Goal: Task Accomplishment & Management: Use online tool/utility

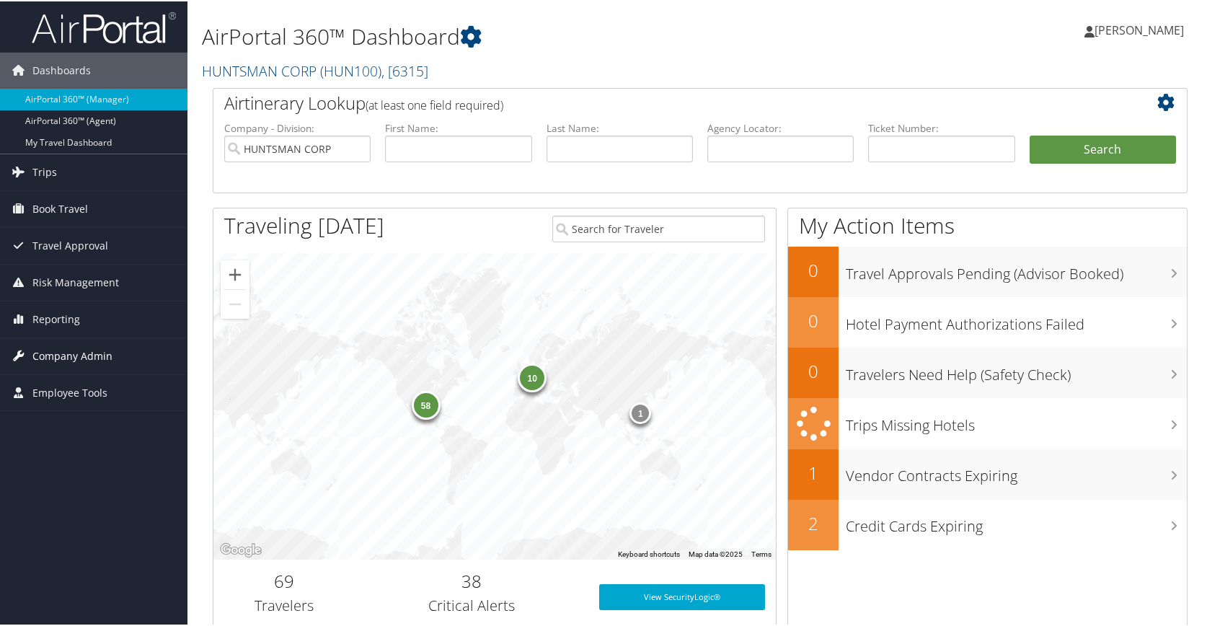
click at [76, 354] on span "Company Admin" at bounding box center [72, 355] width 80 height 36
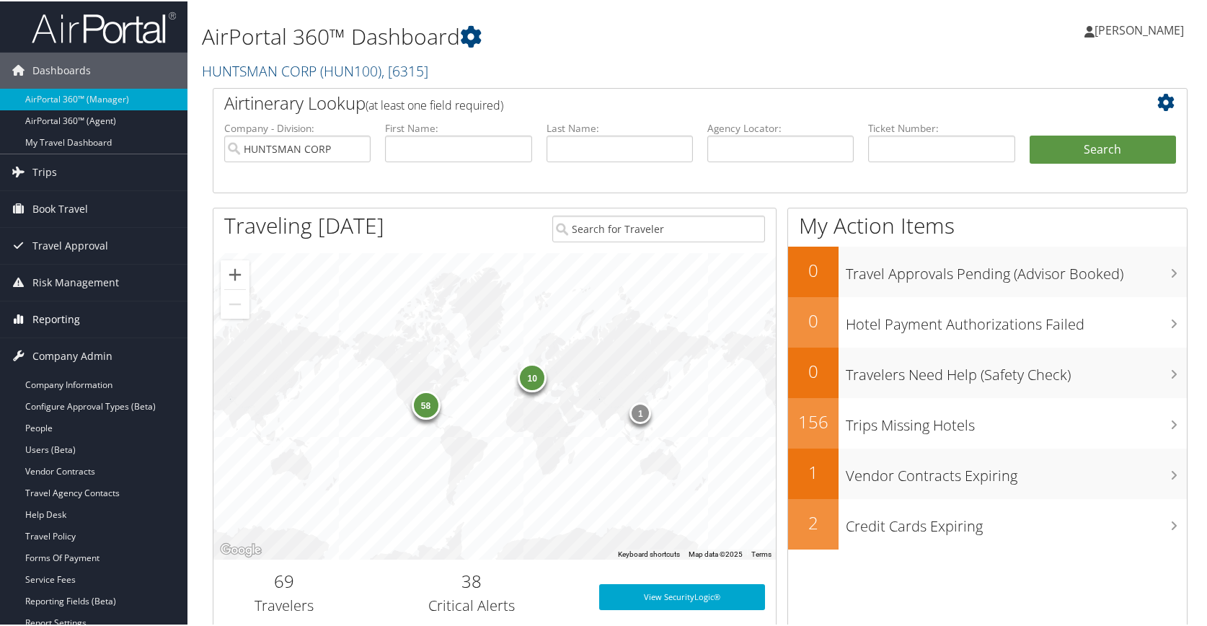
click at [69, 320] on span "Reporting" at bounding box center [56, 318] width 48 height 36
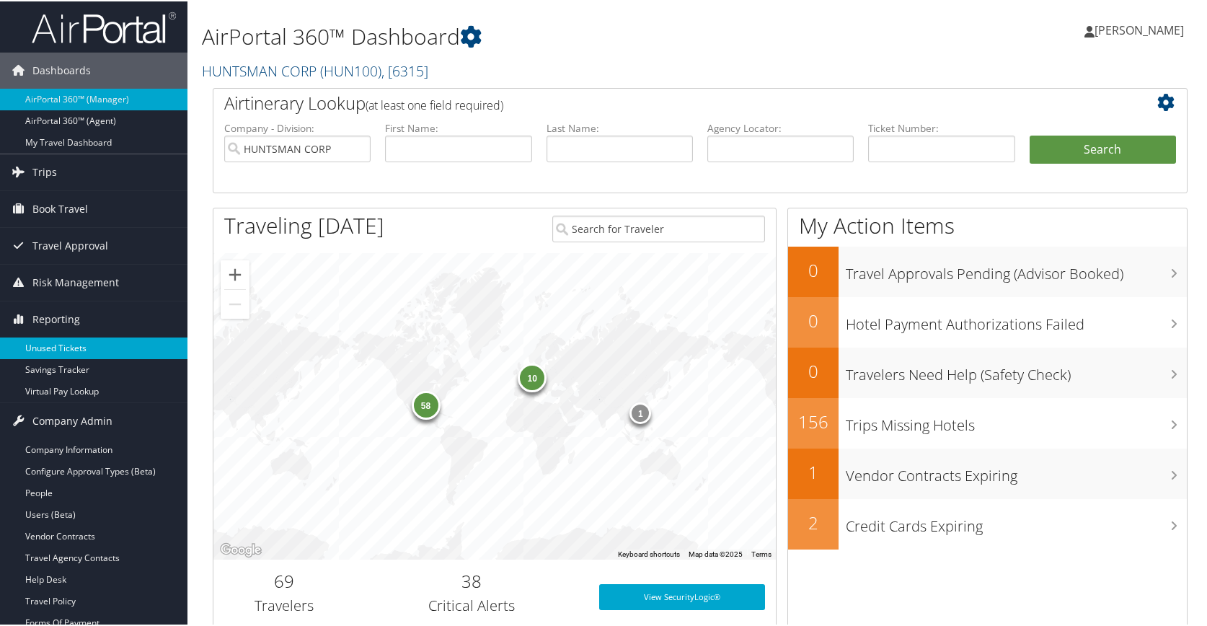
click at [58, 352] on link "Unused Tickets" at bounding box center [93, 347] width 187 height 22
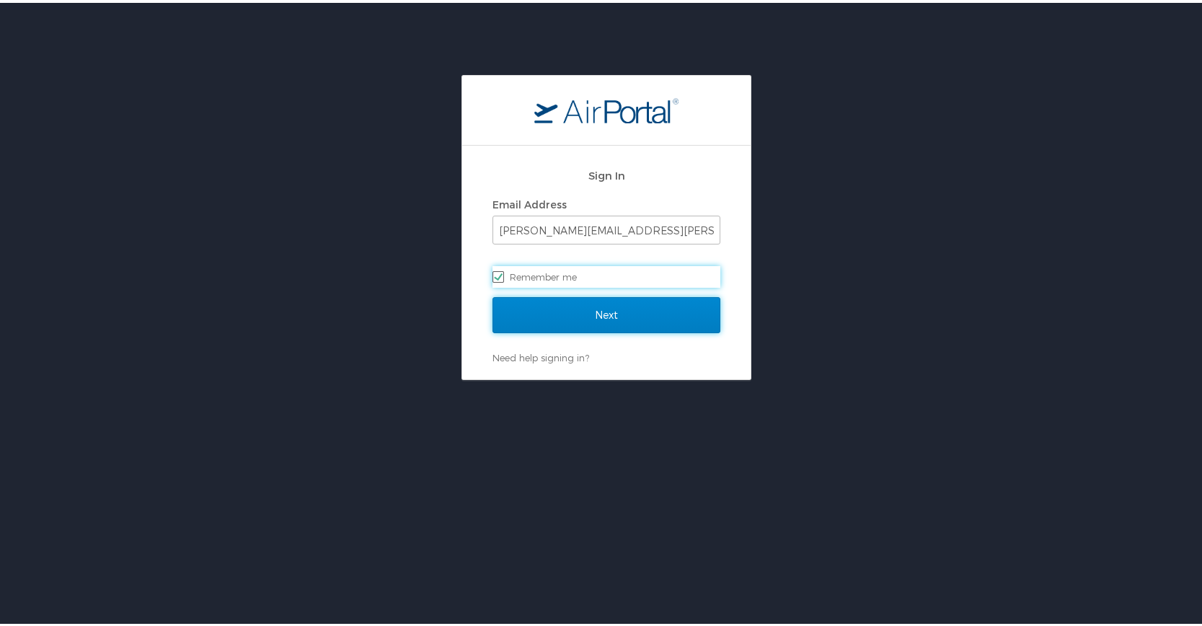
click at [618, 305] on input "Next" at bounding box center [606, 312] width 228 height 36
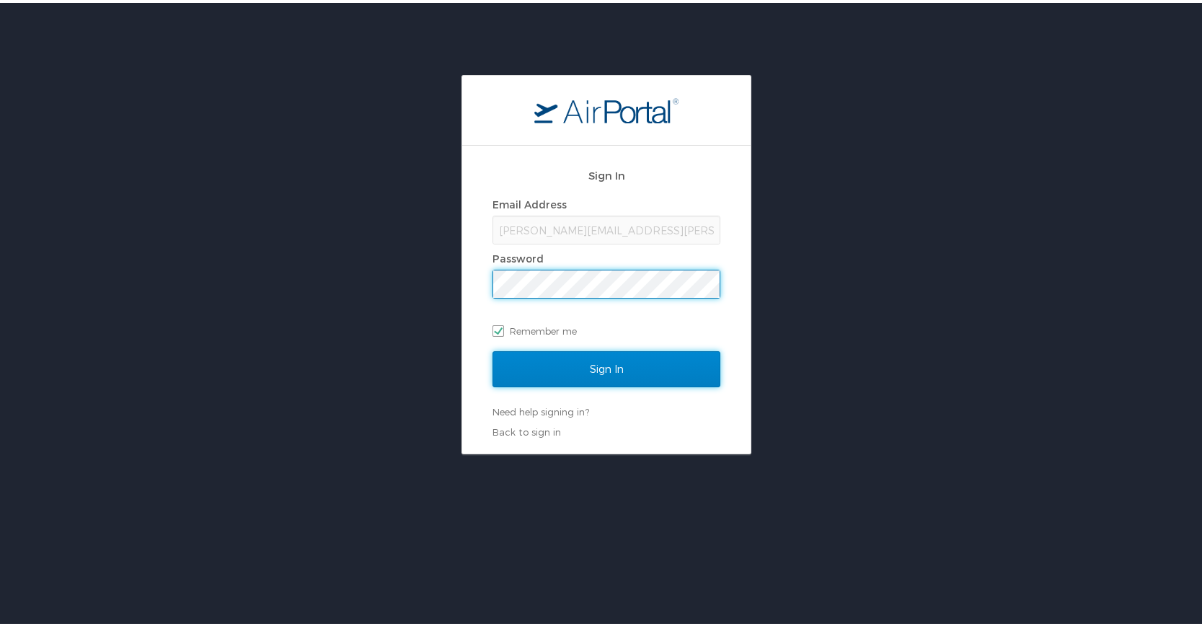
click at [603, 366] on input "Sign In" at bounding box center [606, 366] width 228 height 36
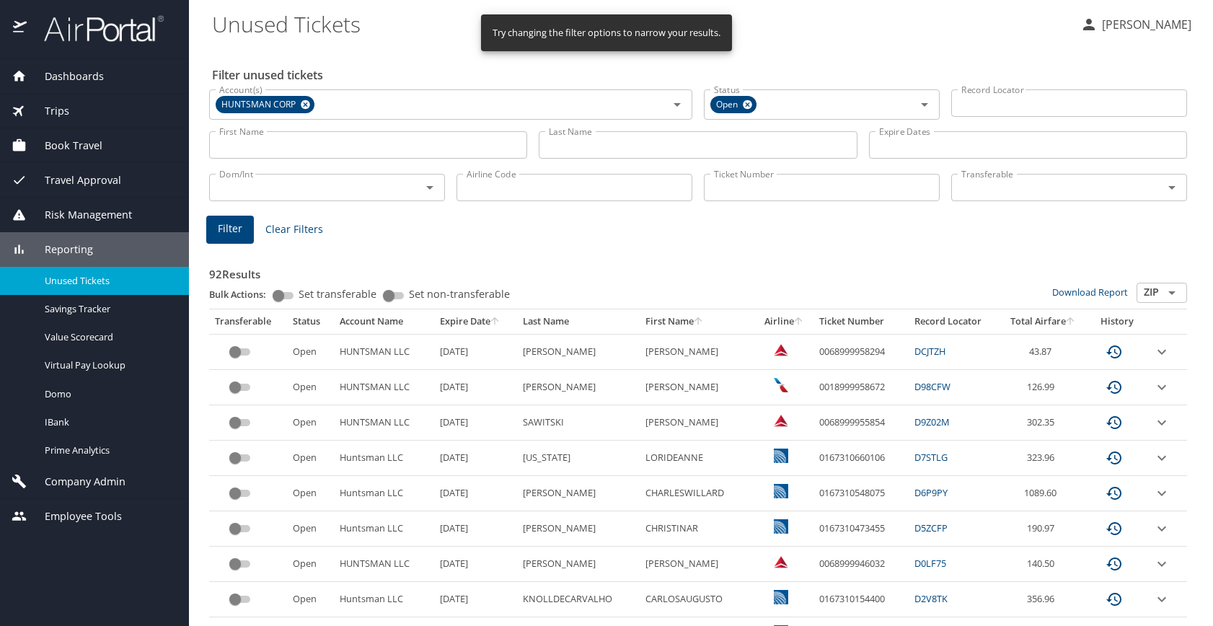
click at [603, 143] on input "Last Name" at bounding box center [698, 144] width 318 height 27
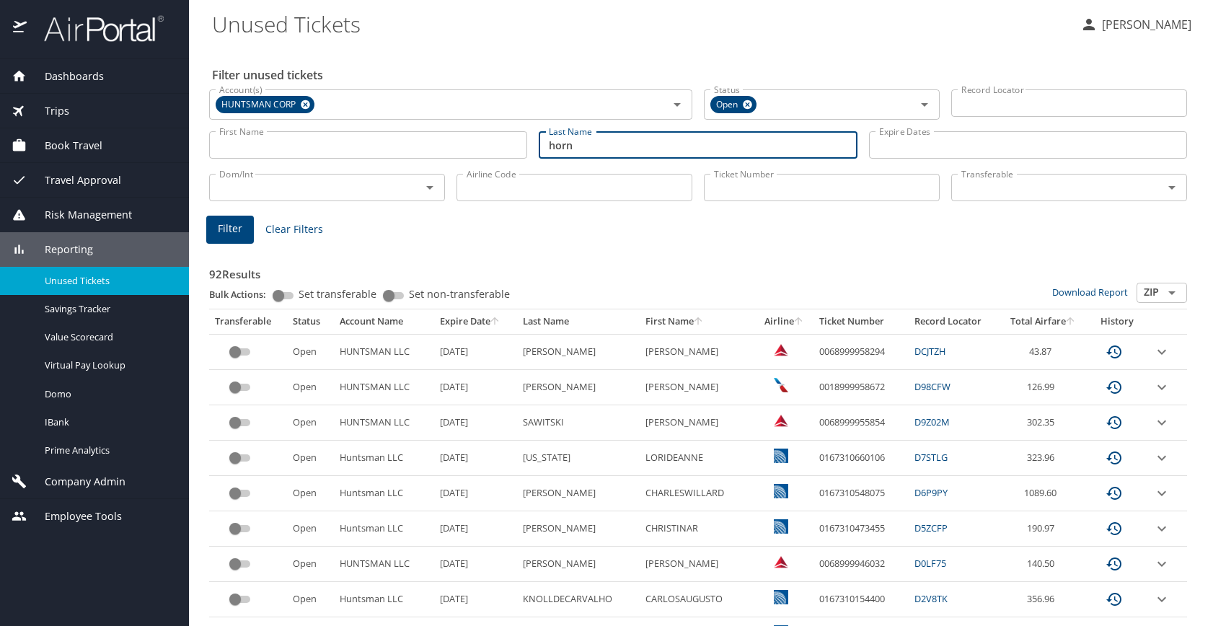
type input "horn"
click at [231, 231] on span "Filter" at bounding box center [230, 229] width 25 height 18
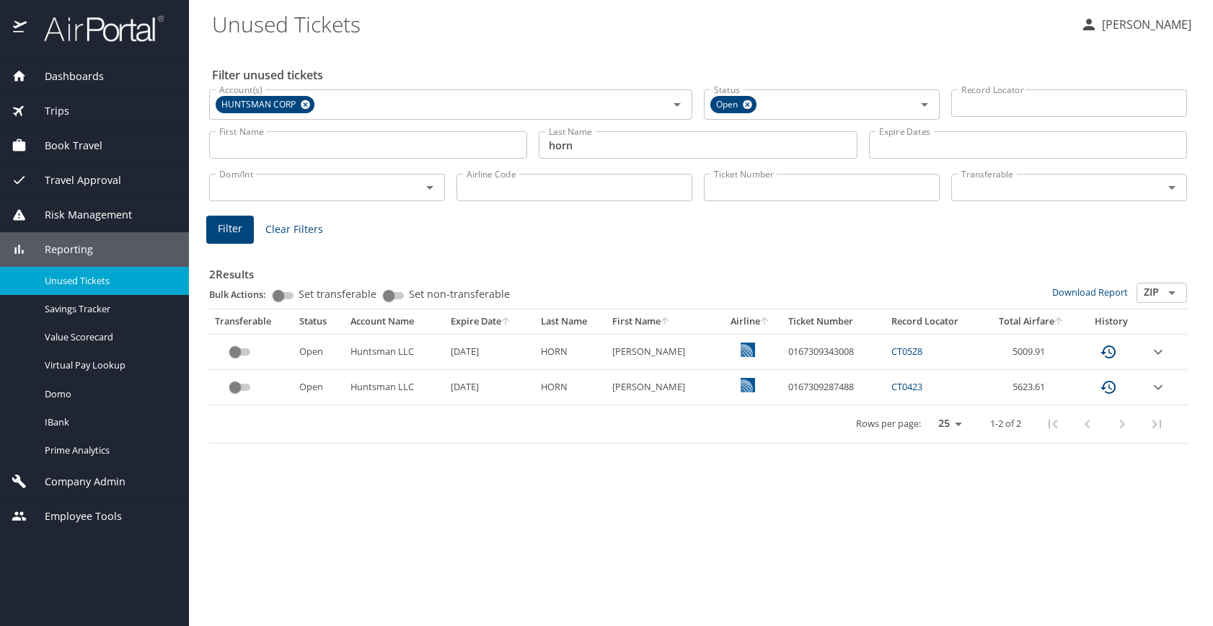
click at [234, 351] on input "custom pagination table" at bounding box center [235, 351] width 52 height 17
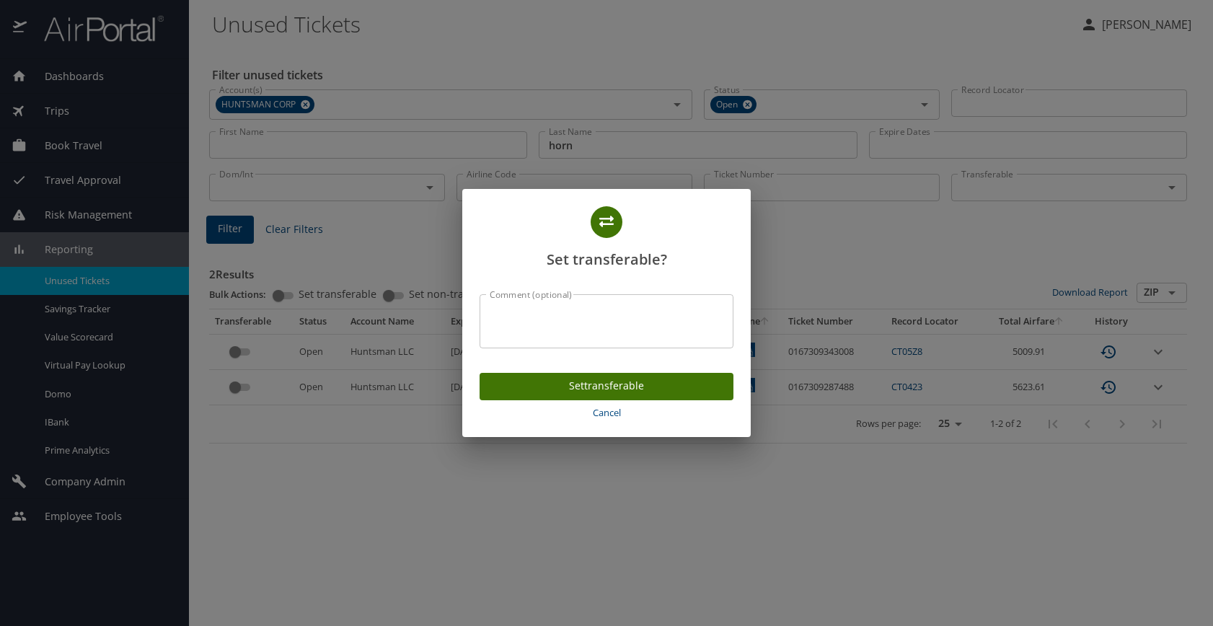
click at [609, 390] on span "Set transferable" at bounding box center [606, 386] width 231 height 18
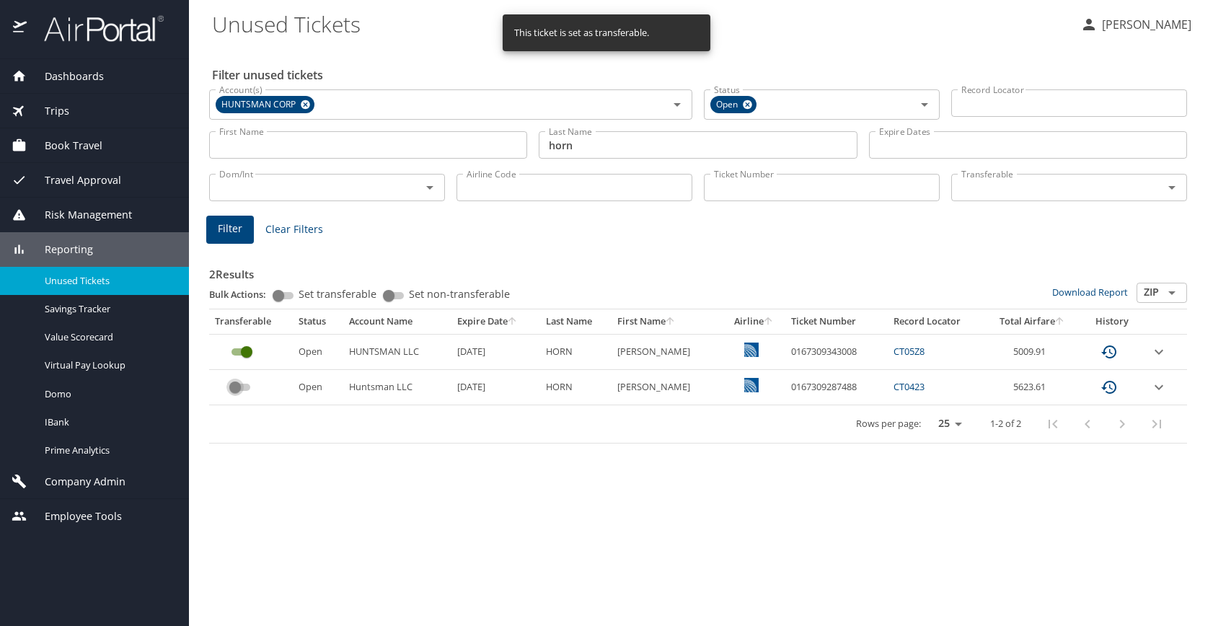
click at [235, 387] on input "custom pagination table" at bounding box center [235, 386] width 52 height 17
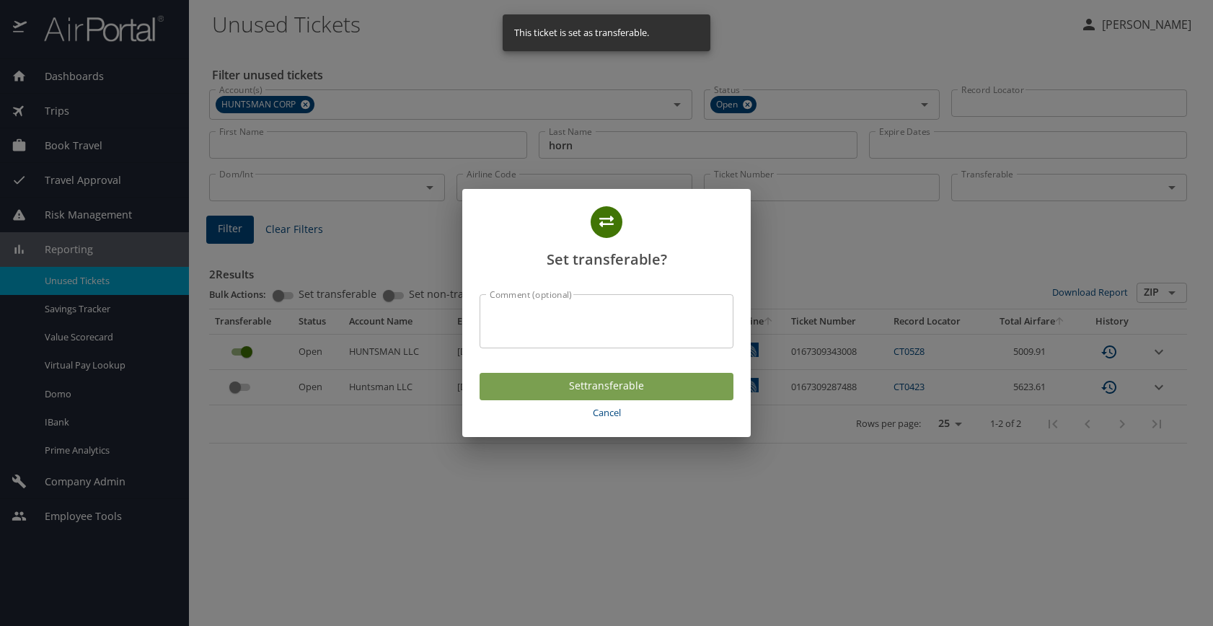
click at [624, 388] on span "Set transferable" at bounding box center [606, 386] width 231 height 18
